Goal: Navigation & Orientation: Find specific page/section

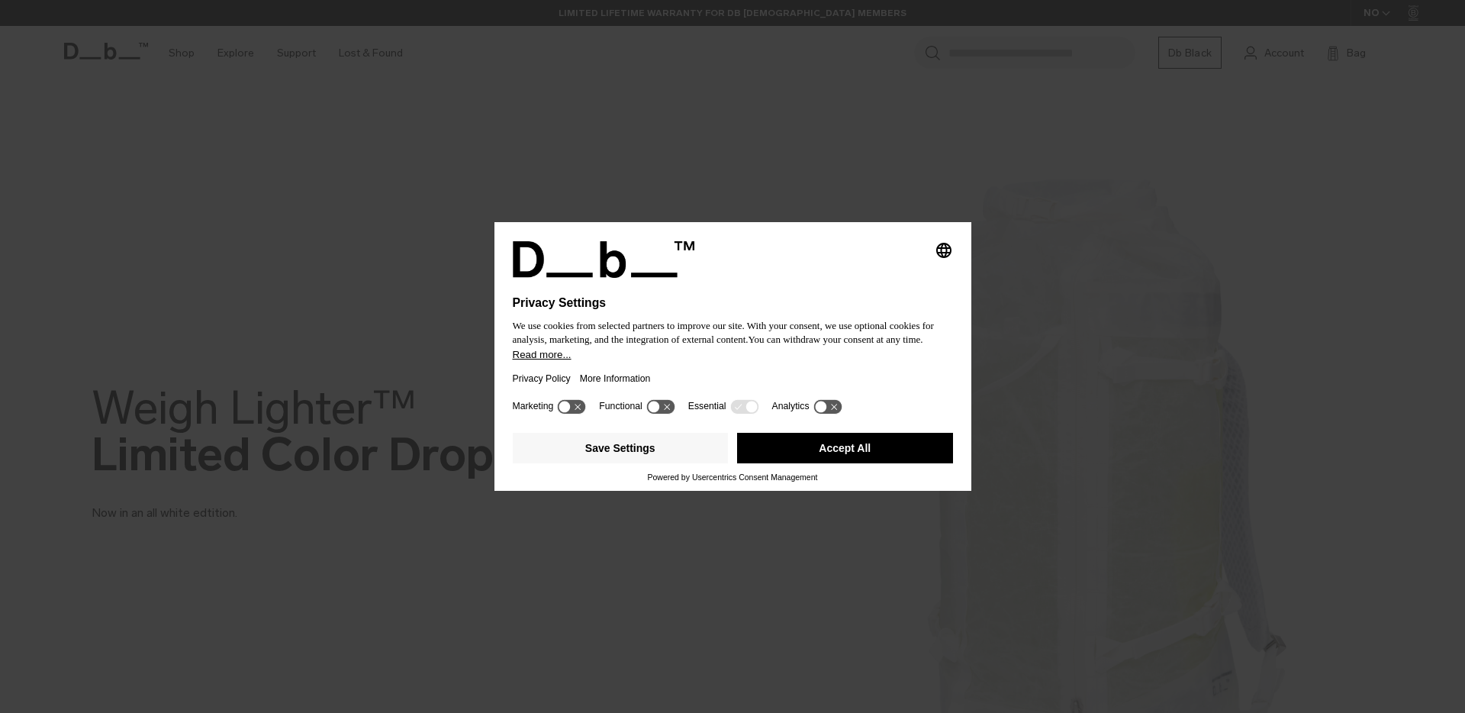
click at [951, 245] on icon "Select language" at bounding box center [944, 250] width 18 height 18
click at [852, 224] on div "Privacy Settings We use cookies from selected partners to improve our site. Wit…" at bounding box center [732, 309] width 477 height 172
click at [758, 407] on icon at bounding box center [744, 406] width 28 height 14
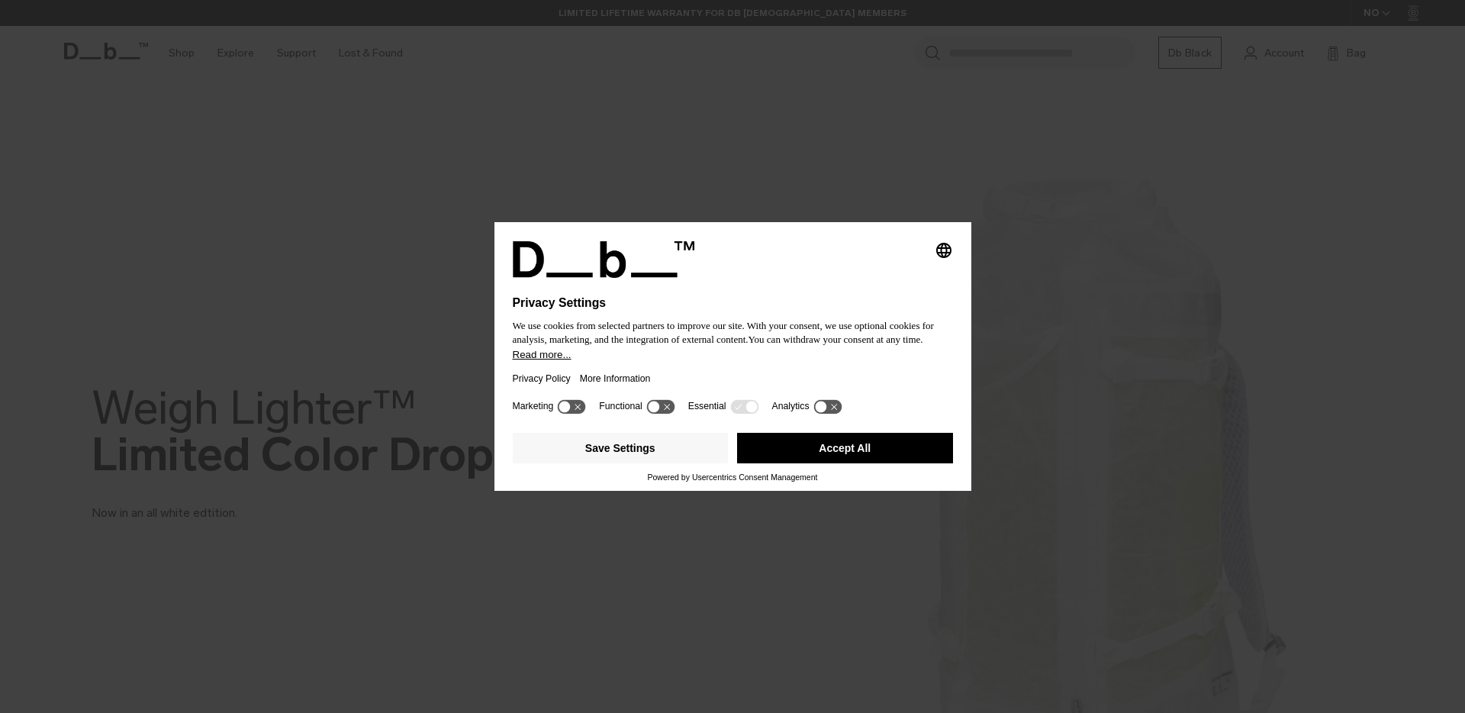
click at [759, 472] on div "Save Settings Accept All" at bounding box center [733, 450] width 440 height 46
click at [758, 488] on div "Save Settings Accept All Powered by Usercentrics Consent Management" at bounding box center [732, 459] width 477 height 64
click at [568, 385] on link "Privacy Policy" at bounding box center [542, 378] width 58 height 35
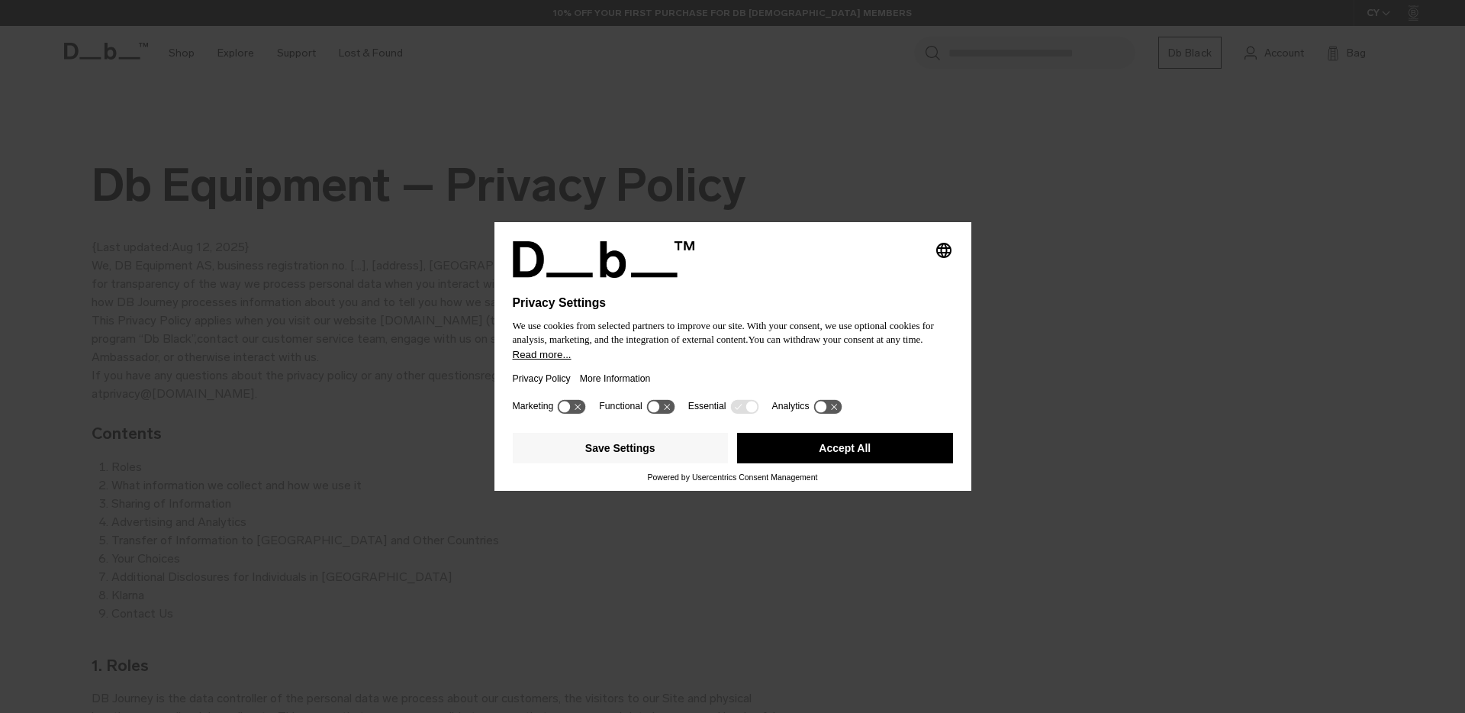
click at [659, 413] on icon at bounding box center [653, 406] width 11 height 11
click at [665, 412] on icon at bounding box center [660, 406] width 28 height 14
click at [818, 462] on button "Accept All" at bounding box center [845, 448] width 216 height 31
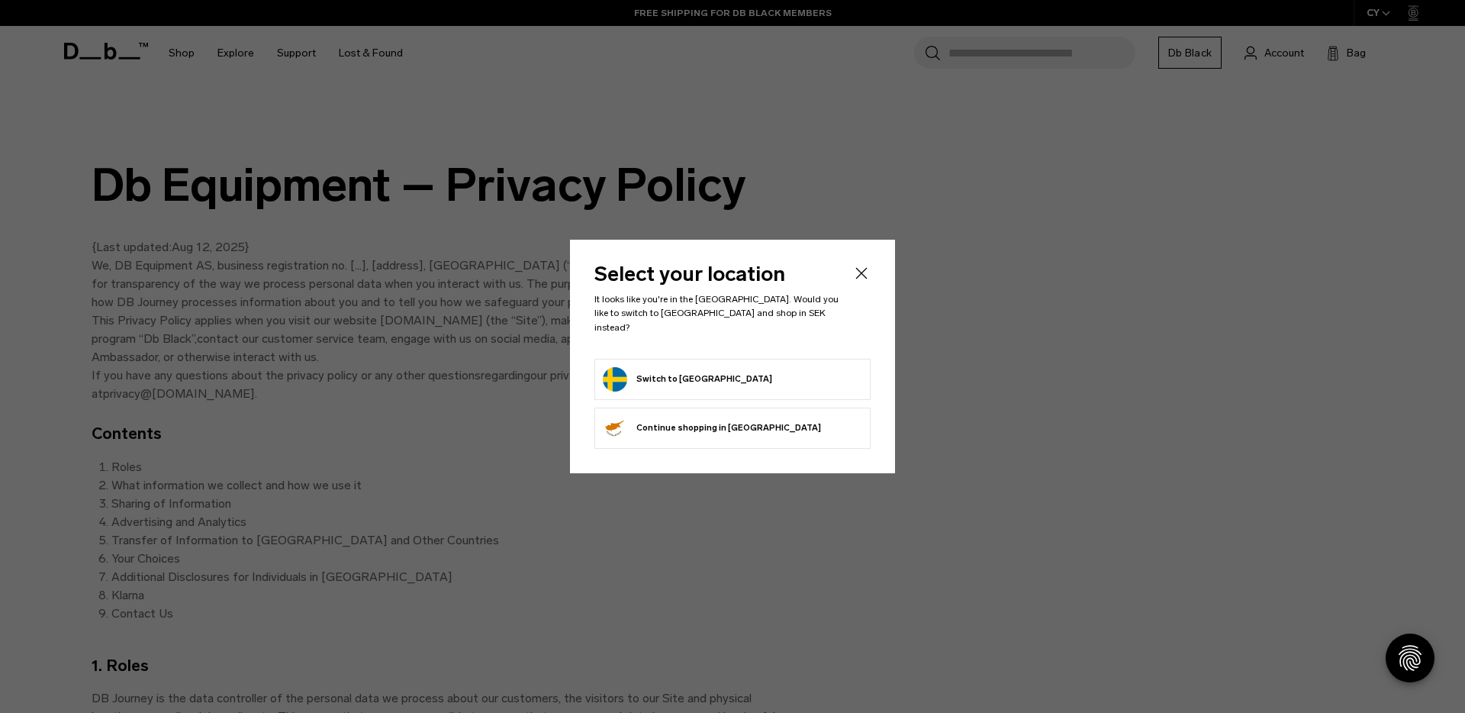
click at [861, 275] on icon "Close" at bounding box center [861, 273] width 18 height 18
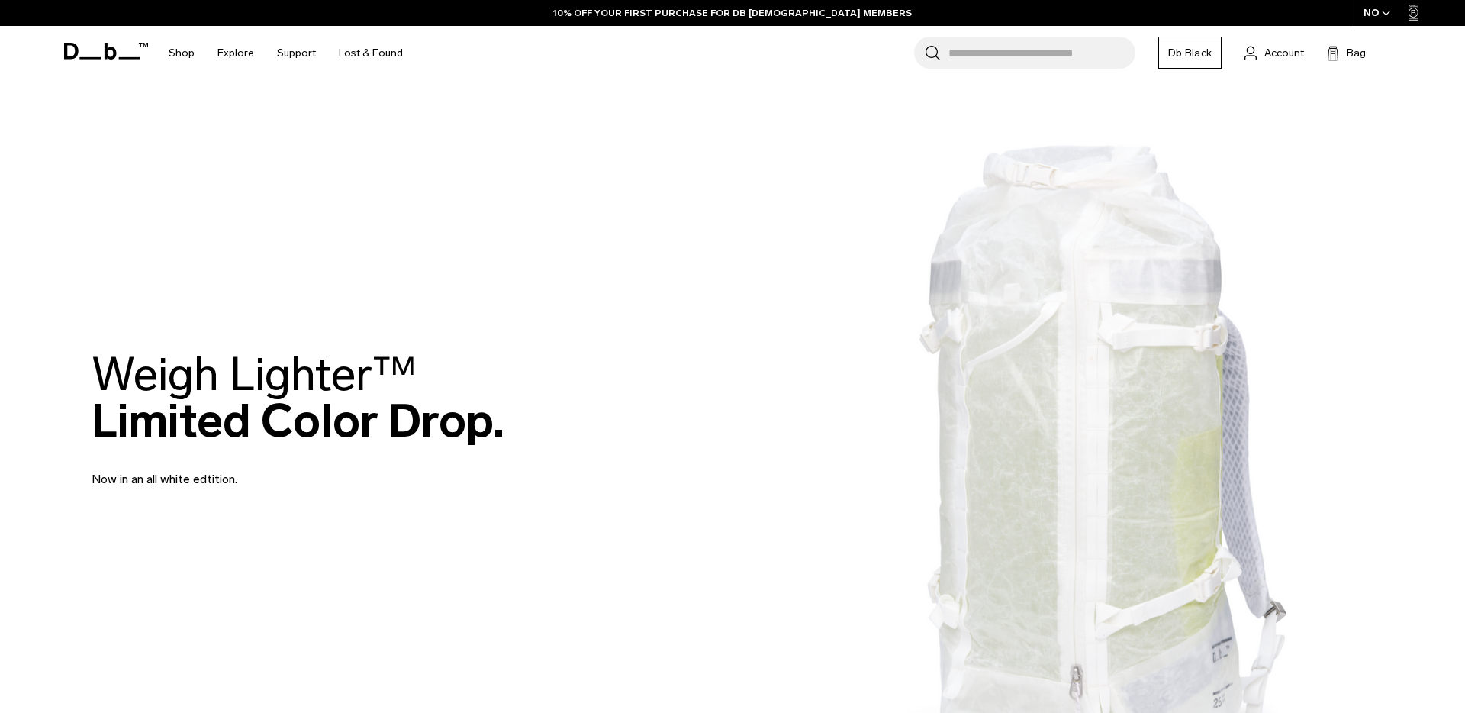
scroll to position [41, 0]
